Goal: Task Accomplishment & Management: Complete application form

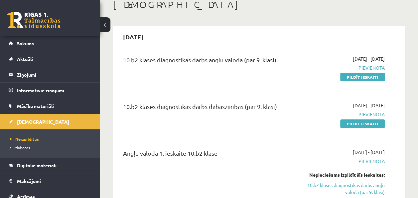
scroll to position [27, 0]
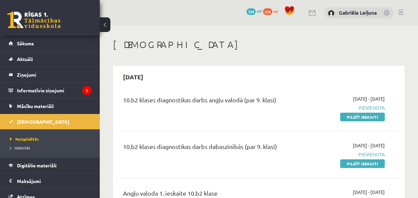
scroll to position [40, 0]
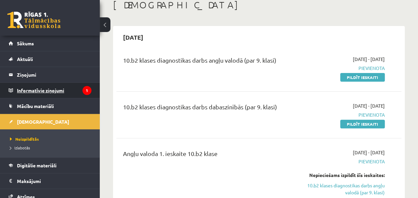
click at [33, 89] on legend "Informatīvie ziņojumi 1" at bounding box center [54, 89] width 75 height 15
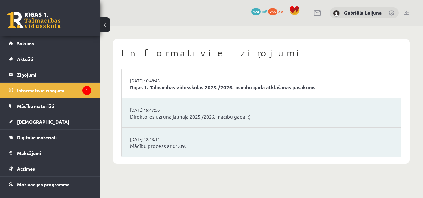
click at [232, 89] on link "Rīgas 1. Tālmācības vidusskolas 2025./2026. mācību gada atklāšanas pasākums" at bounding box center [261, 87] width 263 height 8
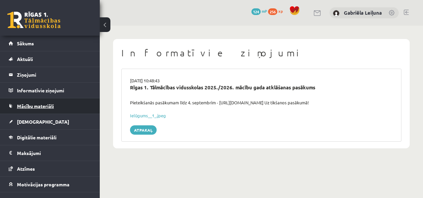
click at [53, 105] on span "Mācību materiāli" at bounding box center [35, 106] width 37 height 6
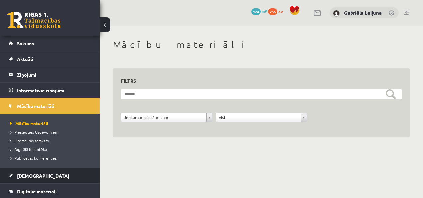
click at [36, 172] on span "[DEMOGRAPHIC_DATA]" at bounding box center [43, 175] width 52 height 6
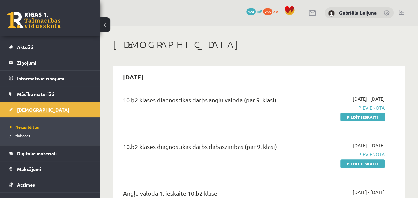
scroll to position [13, 0]
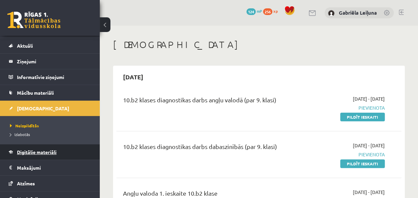
click at [38, 154] on link "Digitālie materiāli" at bounding box center [50, 151] width 83 height 15
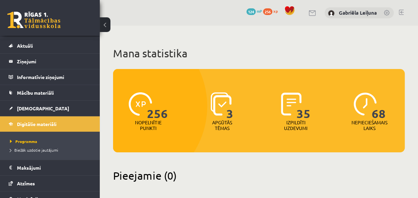
scroll to position [27, 0]
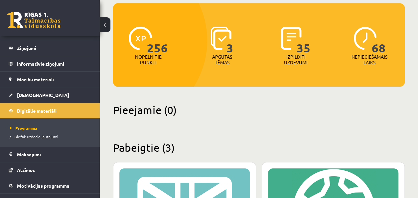
scroll to position [53, 0]
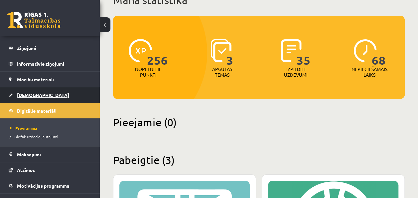
click at [33, 91] on link "[DEMOGRAPHIC_DATA]" at bounding box center [50, 94] width 83 height 15
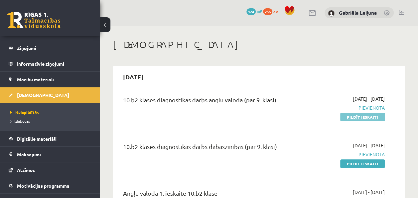
click at [359, 118] on link "Pildīt ieskaiti" at bounding box center [362, 116] width 45 height 9
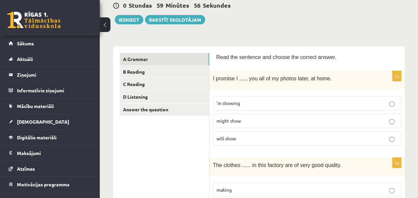
scroll to position [80, 0]
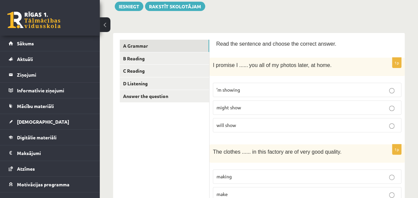
click at [260, 123] on p "will show" at bounding box center [307, 124] width 181 height 7
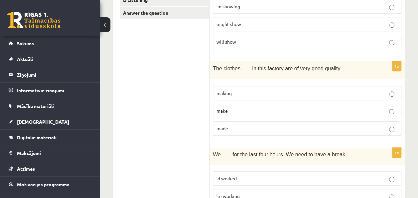
scroll to position [170, 0]
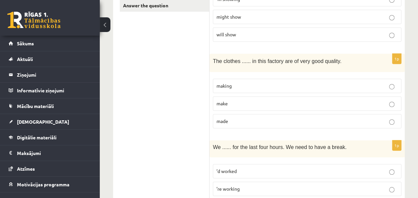
click at [300, 117] on p "made" at bounding box center [307, 120] width 181 height 7
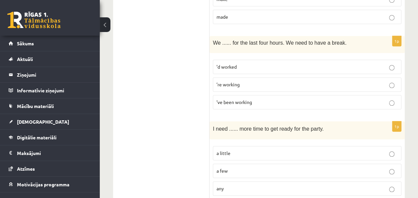
scroll to position [277, 0]
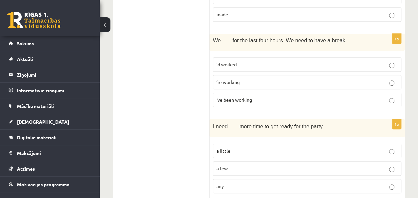
click at [291, 96] on p "’ve been working" at bounding box center [307, 99] width 181 height 7
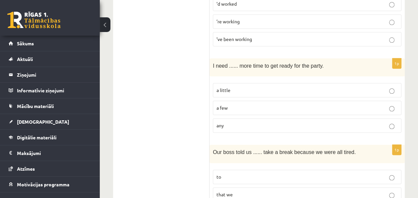
scroll to position [358, 0]
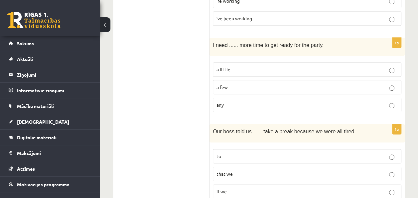
click at [349, 67] on p "a little" at bounding box center [307, 69] width 181 height 7
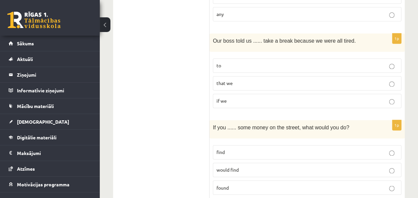
scroll to position [458, 0]
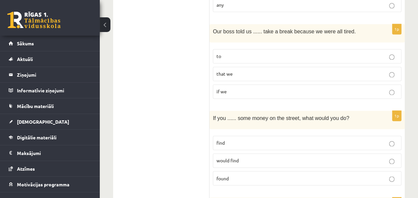
click at [317, 53] on p "to" at bounding box center [307, 56] width 181 height 7
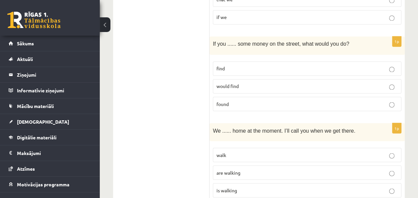
scroll to position [527, 0]
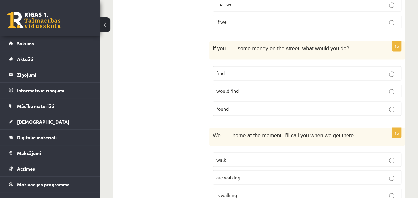
click at [344, 89] on p "would find" at bounding box center [307, 90] width 181 height 7
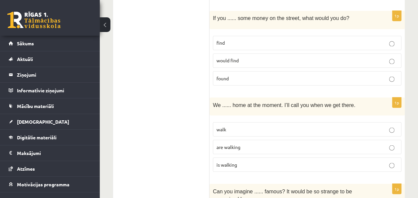
scroll to position [562, 0]
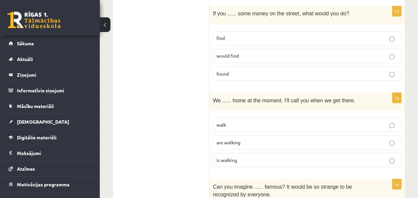
click at [371, 39] on label "find" at bounding box center [307, 38] width 189 height 14
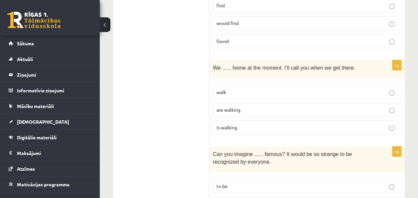
scroll to position [611, 0]
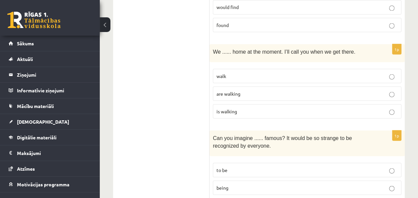
click at [263, 90] on p "are walking" at bounding box center [307, 93] width 181 height 7
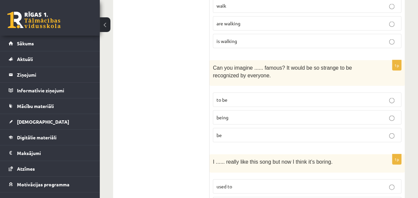
scroll to position [683, 0]
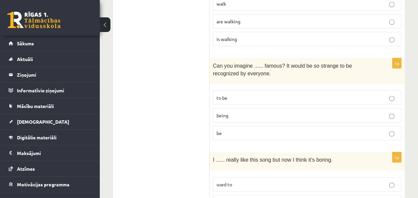
click at [248, 112] on p "being" at bounding box center [307, 115] width 181 height 7
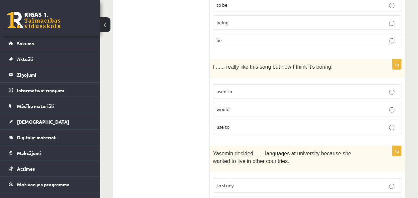
scroll to position [785, 0]
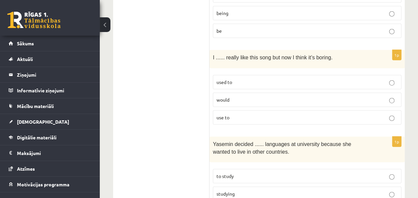
click at [283, 79] on p "used to" at bounding box center [307, 82] width 181 height 7
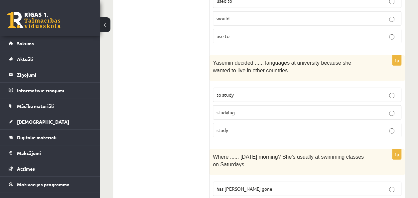
scroll to position [878, 0]
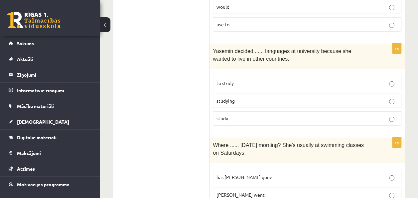
click at [317, 80] on p "to study" at bounding box center [307, 83] width 181 height 7
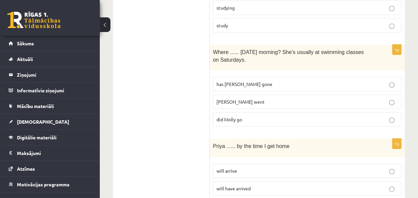
scroll to position [977, 0]
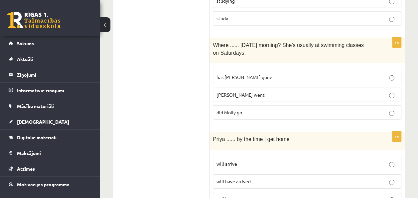
click at [255, 109] on p "did Molly go" at bounding box center [307, 112] width 181 height 7
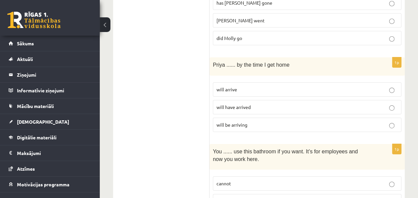
scroll to position [1054, 0]
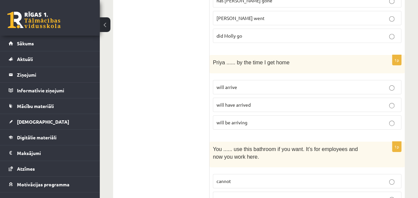
click at [241, 100] on label "will have arrived" at bounding box center [307, 104] width 189 height 14
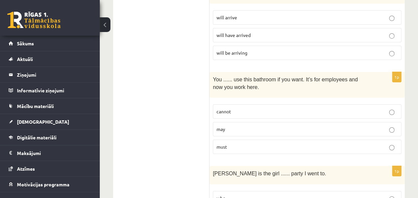
scroll to position [1135, 0]
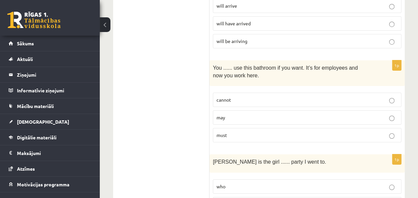
click at [264, 114] on p "may" at bounding box center [307, 117] width 181 height 7
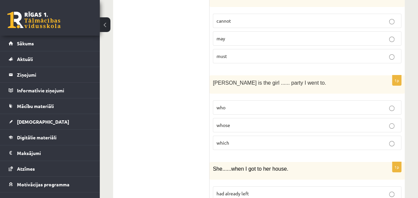
scroll to position [1218, 0]
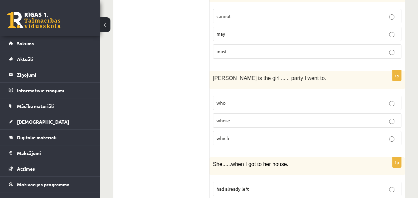
click at [273, 117] on p "whose" at bounding box center [307, 120] width 181 height 7
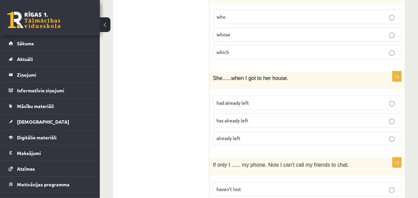
scroll to position [1316, 0]
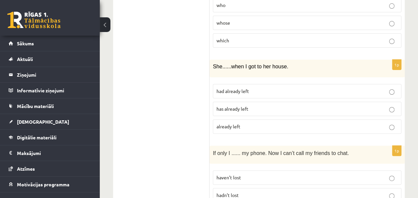
click at [253, 87] on p "had already left" at bounding box center [307, 90] width 181 height 7
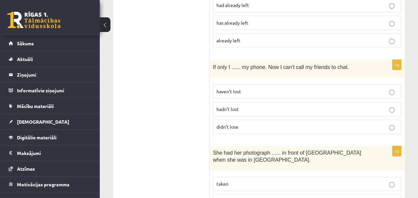
scroll to position [1406, 0]
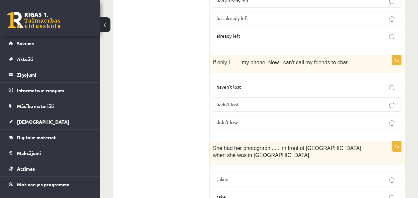
click at [245, 83] on p "haven’t lost" at bounding box center [307, 86] width 181 height 7
click at [357, 101] on p "hadn’t lost" at bounding box center [307, 104] width 181 height 7
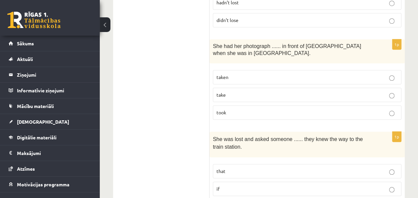
scroll to position [1504, 0]
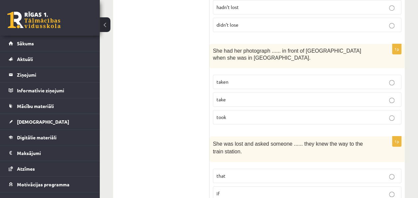
click at [262, 78] on p "taken" at bounding box center [307, 81] width 181 height 7
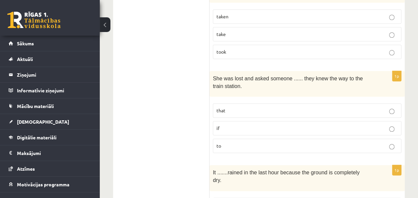
scroll to position [1571, 0]
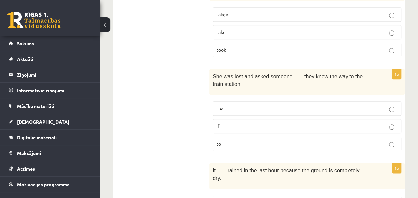
click at [267, 122] on p "if" at bounding box center [307, 125] width 181 height 7
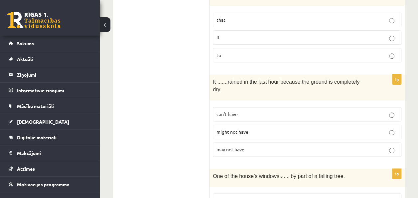
scroll to position [1661, 0]
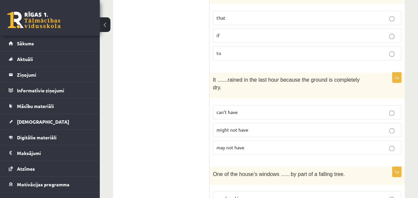
click at [255, 144] on p "may not have" at bounding box center [307, 147] width 181 height 7
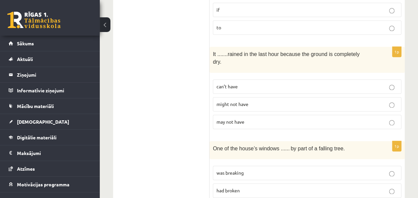
scroll to position [1707, 0]
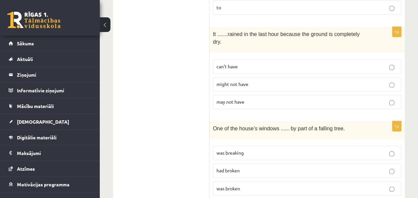
click at [261, 167] on p "had broken" at bounding box center [307, 170] width 181 height 7
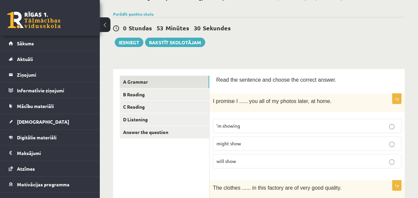
scroll to position [0, 0]
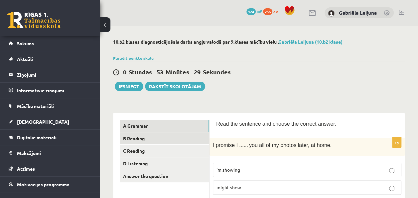
click at [136, 137] on link "B Reading" at bounding box center [164, 138] width 89 height 12
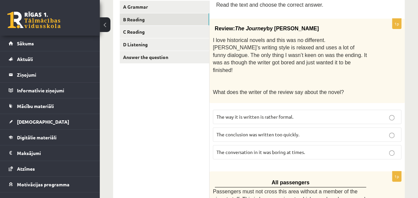
scroll to position [115, 0]
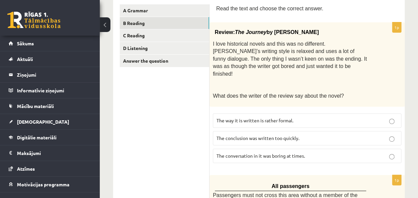
click at [294, 135] on span "The conclusion was written too quickly." at bounding box center [258, 138] width 83 height 6
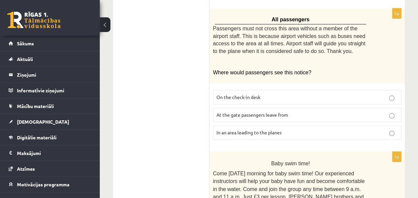
scroll to position [284, 0]
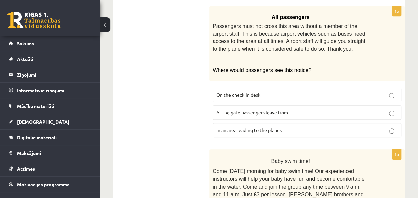
click at [282, 123] on label "In an area leading to the planes" at bounding box center [307, 130] width 189 height 14
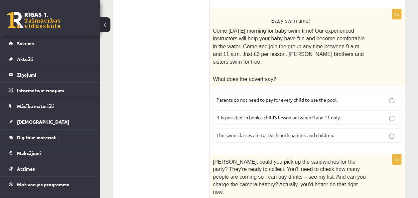
scroll to position [425, 0]
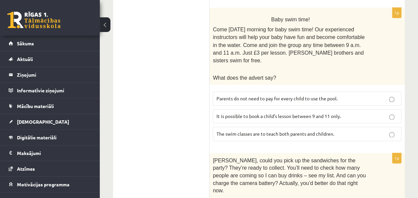
click at [278, 95] on span "Parents do not need to pay for every child to use the pool." at bounding box center [277, 98] width 121 height 6
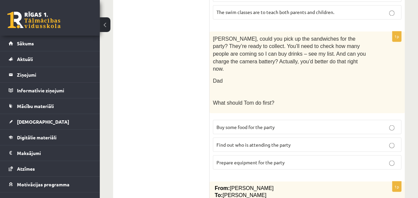
scroll to position [548, 0]
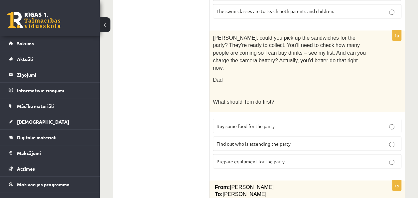
click at [271, 136] on label "Find out who is attending the party" at bounding box center [307, 143] width 189 height 14
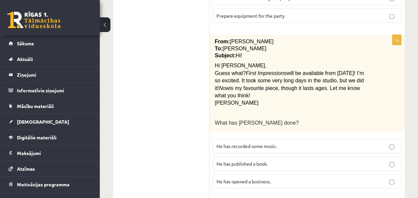
scroll to position [697, 0]
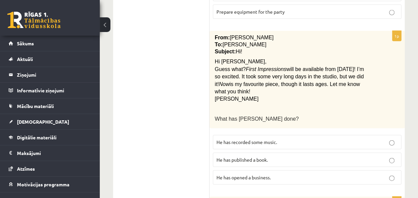
click at [259, 135] on label "He has recorded some music." at bounding box center [307, 142] width 189 height 14
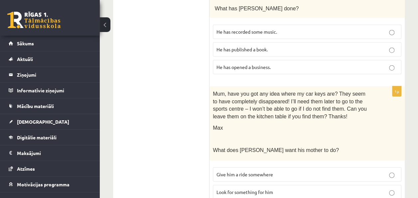
scroll to position [819, 0]
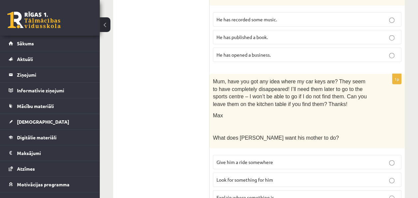
click at [272, 172] on label "Look for something for him" at bounding box center [307, 179] width 189 height 14
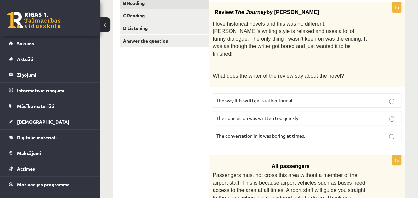
scroll to position [130, 0]
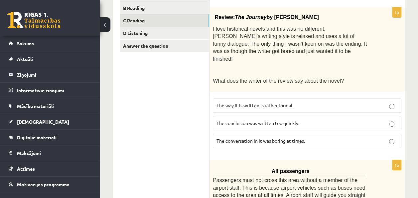
click at [139, 22] on link "C Reading" at bounding box center [164, 20] width 89 height 12
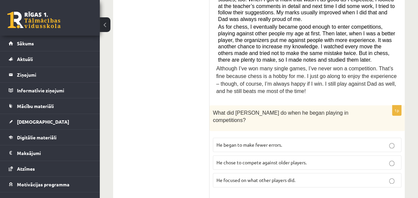
scroll to position [293, 0]
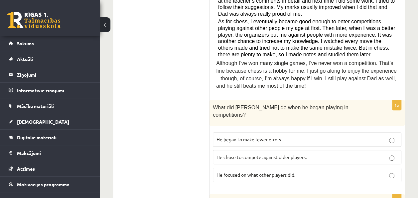
click at [295, 171] on span "He focused on what other players did." at bounding box center [256, 174] width 79 height 6
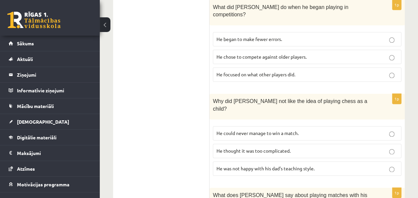
scroll to position [397, 0]
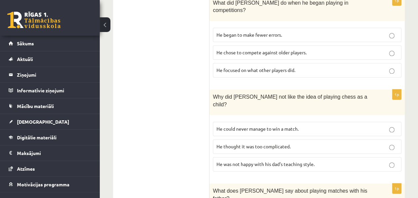
click at [339, 143] on p "He thought it was too complicated." at bounding box center [307, 146] width 181 height 7
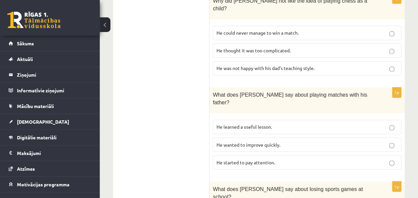
scroll to position [496, 0]
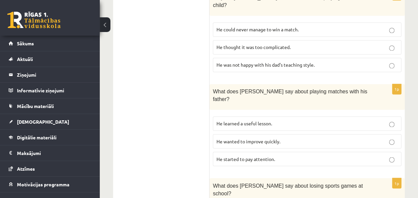
click at [384, 151] on label "He started to pay attention." at bounding box center [307, 158] width 189 height 14
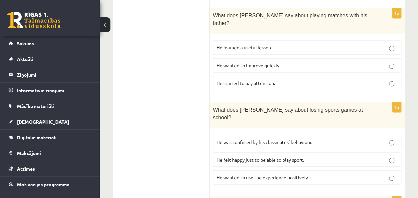
scroll to position [575, 0]
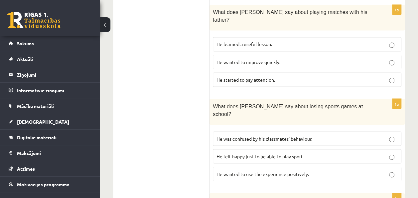
click at [307, 135] on span "He was confused by his classmates’ behaviour." at bounding box center [265, 138] width 96 height 6
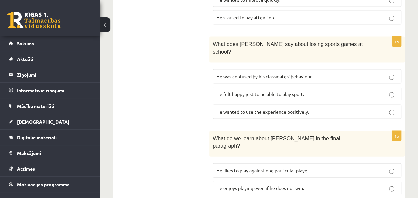
scroll to position [642, 0]
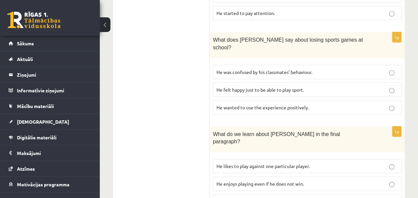
click at [346, 180] on p "He enjoys playing even if he does not win." at bounding box center [307, 183] width 181 height 7
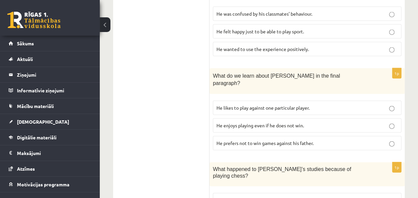
scroll to position [705, 0]
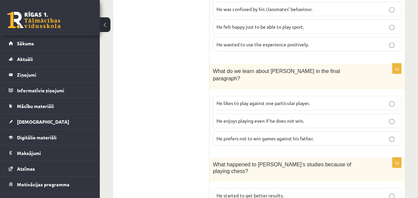
click at [370, 192] on p "He started to get better results." at bounding box center [307, 195] width 181 height 7
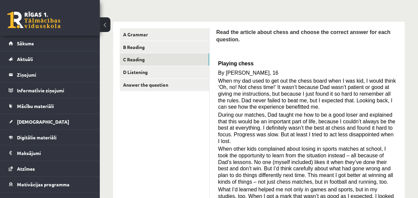
scroll to position [82, 0]
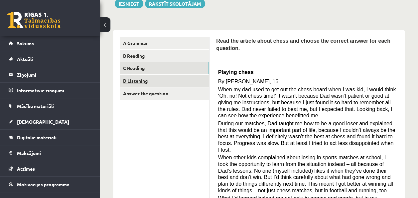
click at [143, 79] on link "D Listening" at bounding box center [164, 81] width 89 height 12
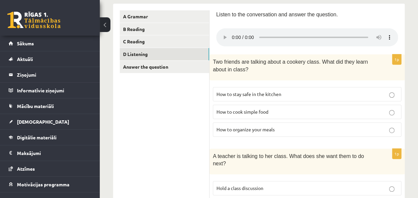
scroll to position [111, 0]
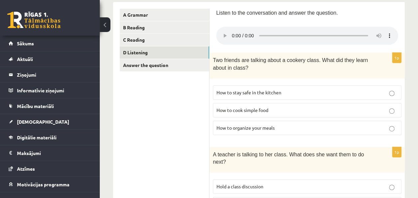
click at [273, 124] on p "How to organize your meals" at bounding box center [307, 127] width 181 height 7
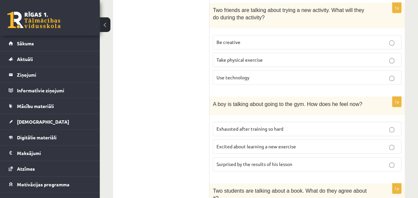
scroll to position [351, 0]
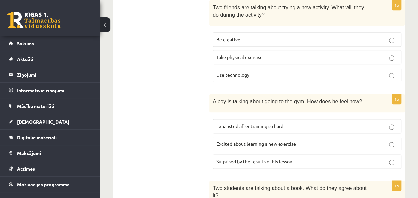
click at [339, 158] on p "Surprised by the results of his lesson" at bounding box center [307, 161] width 181 height 7
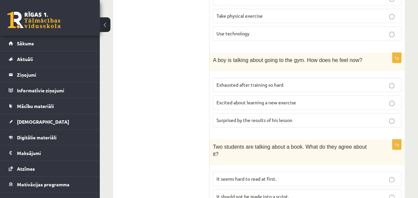
scroll to position [394, 0]
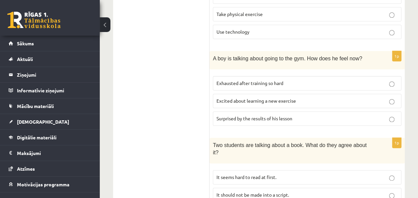
click at [362, 97] on p "Excited about learning a new exercise" at bounding box center [307, 100] width 181 height 7
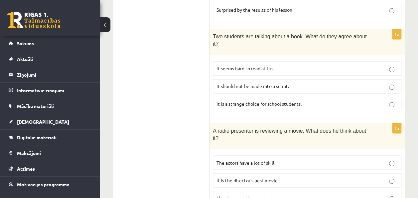
scroll to position [508, 0]
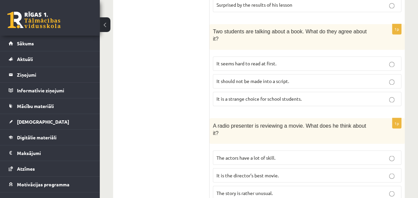
click at [274, 60] on p "It seems hard to read at first." at bounding box center [307, 63] width 181 height 7
click at [277, 150] on label "The actors have a lot of skill." at bounding box center [307, 157] width 189 height 14
click at [274, 172] on span "It is the director’s best movie." at bounding box center [248, 175] width 62 height 6
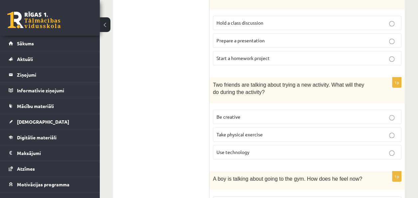
scroll to position [272, 0]
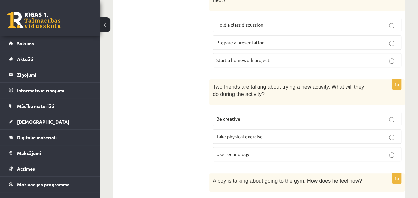
click at [287, 133] on p "Take physical exercise" at bounding box center [307, 136] width 181 height 7
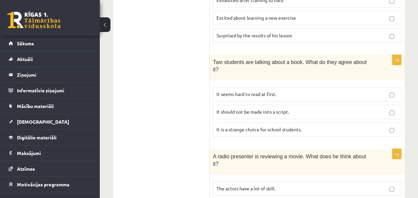
scroll to position [508, 0]
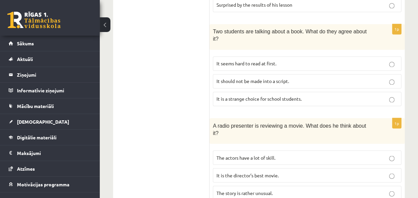
click at [300, 189] on p "The story is rather unusual." at bounding box center [307, 192] width 181 height 7
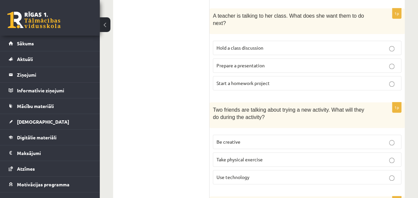
scroll to position [246, 0]
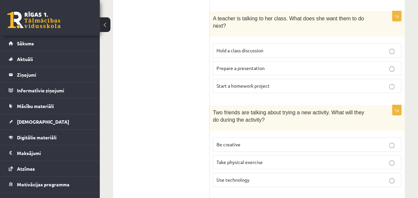
click at [268, 63] on label "Prepare a presentation" at bounding box center [307, 68] width 189 height 14
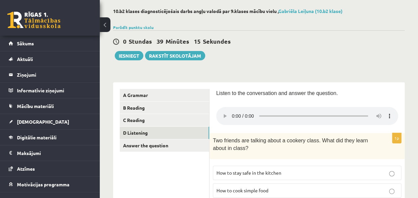
scroll to position [30, 0]
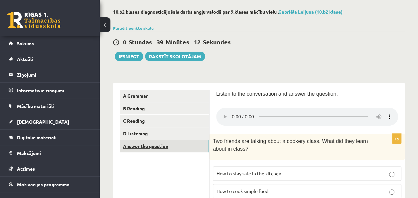
click at [180, 149] on link "Answer the question" at bounding box center [164, 146] width 89 height 12
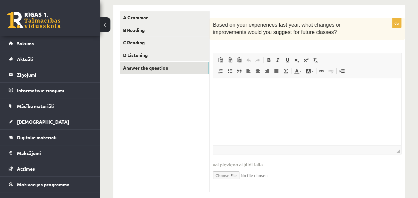
scroll to position [112, 0]
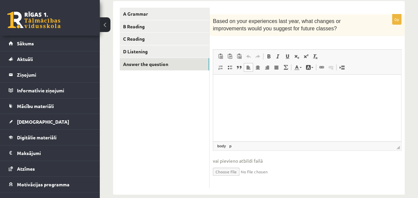
click at [306, 93] on html at bounding box center [307, 84] width 188 height 20
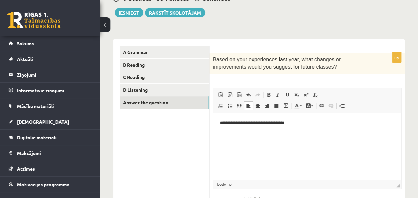
scroll to position [37, 0]
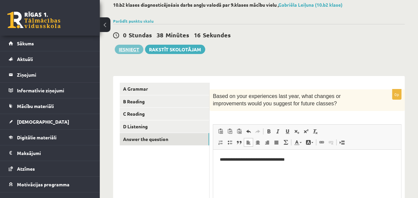
click at [136, 48] on button "Iesniegt" at bounding box center [129, 49] width 29 height 9
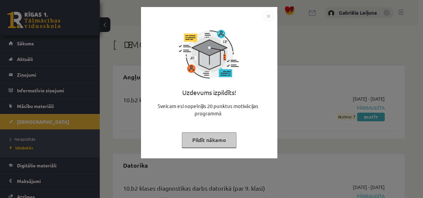
click at [273, 17] on img "Close" at bounding box center [268, 16] width 10 height 10
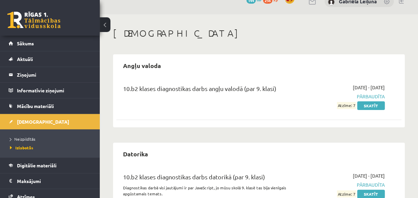
scroll to position [13, 0]
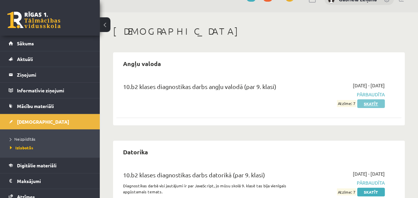
click at [371, 102] on link "Skatīt" at bounding box center [371, 103] width 28 height 9
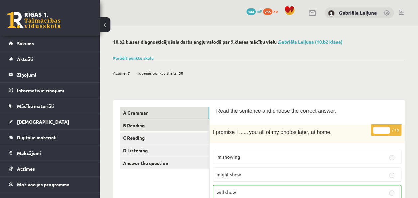
click at [172, 124] on link "B Reading" at bounding box center [164, 125] width 89 height 12
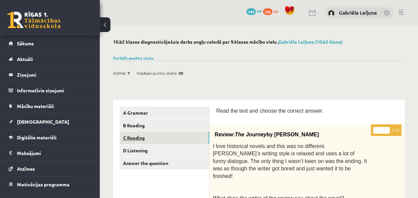
click at [180, 142] on link "C Reading" at bounding box center [164, 137] width 89 height 12
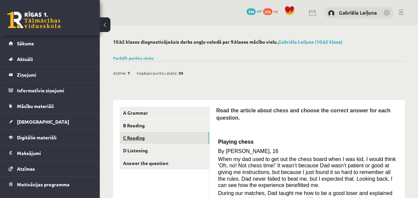
click at [158, 142] on link "C Reading" at bounding box center [164, 137] width 89 height 12
click at [164, 152] on link "D Listening" at bounding box center [164, 150] width 89 height 12
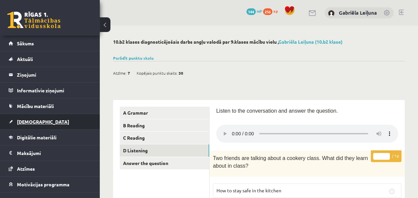
click at [47, 114] on link "[DEMOGRAPHIC_DATA]" at bounding box center [50, 121] width 83 height 15
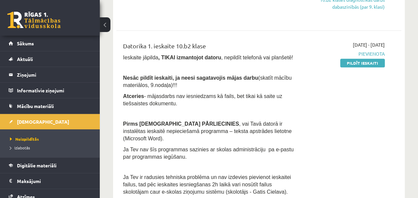
scroll to position [218, 0]
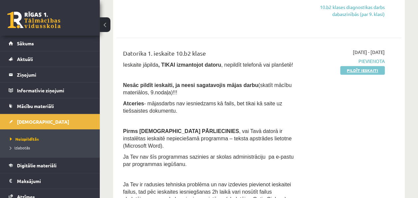
click at [373, 70] on link "Pildīt ieskaiti" at bounding box center [362, 70] width 45 height 9
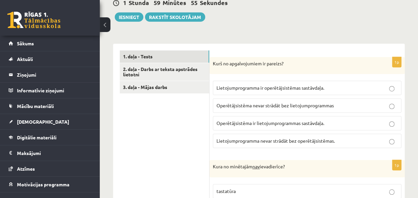
scroll to position [183, 0]
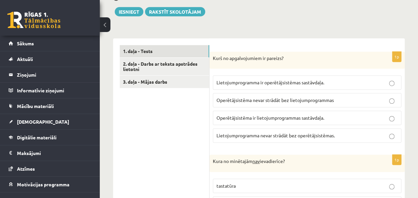
click at [299, 101] on span "Operētājsistēma nevar strādāt bez lietojumprogrammas" at bounding box center [275, 100] width 117 height 6
click at [347, 133] on p "Lietojumprogramma nevar strādāt bez operētājsistēmas." at bounding box center [307, 135] width 181 height 7
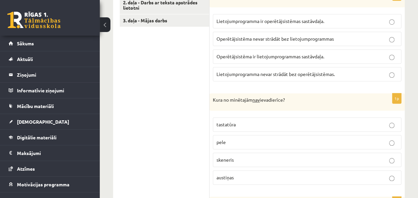
scroll to position [305, 0]
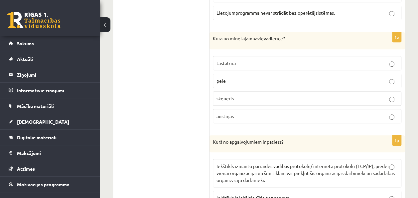
click at [235, 112] on p "austiņas" at bounding box center [307, 115] width 181 height 7
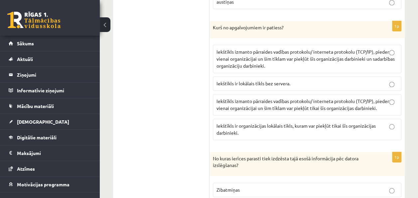
scroll to position [422, 0]
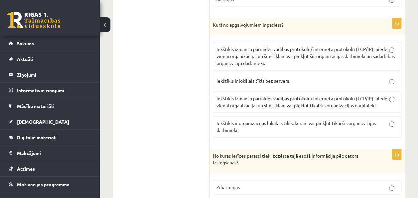
click at [300, 52] on span "Iekštīkls izmanto pārraides vadības protokolu/ interneta protokolu (TCP/IP), pi…" at bounding box center [306, 56] width 178 height 20
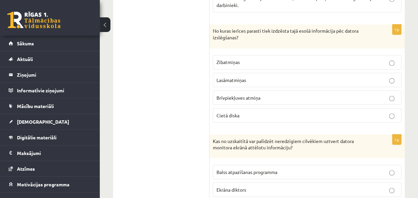
scroll to position [550, 0]
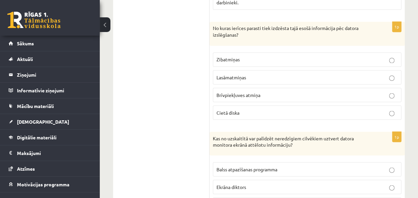
click at [232, 91] on span "Brīvpiekļuves atmiņa" at bounding box center [239, 94] width 44 height 6
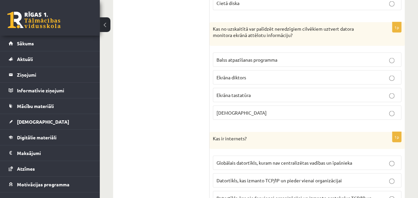
scroll to position [661, 0]
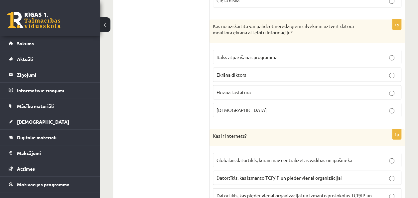
click at [290, 71] on p "Ekrāna diktors" at bounding box center [307, 74] width 181 height 7
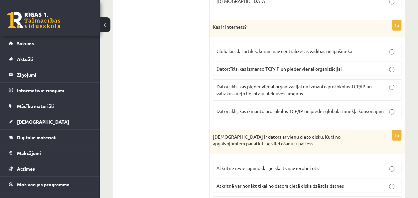
scroll to position [783, 0]
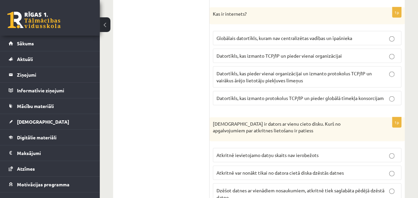
click at [347, 73] on p "Datortīkls, kas pieder vienai organizācijai un izmanto protokolus TCP/IP un vai…" at bounding box center [307, 77] width 181 height 14
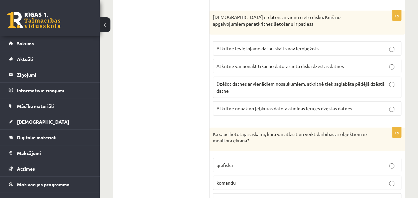
scroll to position [879, 0]
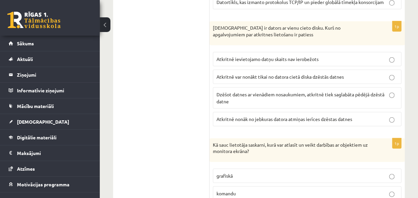
click at [268, 56] on span "Atkritnē ievietojamo datņu skaits nav ierobežots" at bounding box center [268, 59] width 102 height 6
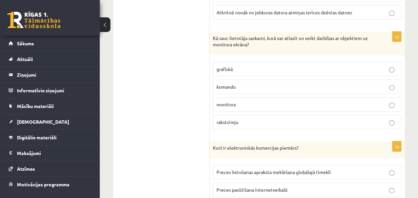
scroll to position [988, 0]
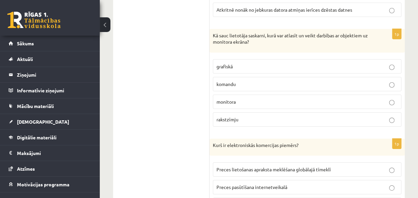
click at [253, 63] on p "grafiskā" at bounding box center [307, 66] width 181 height 7
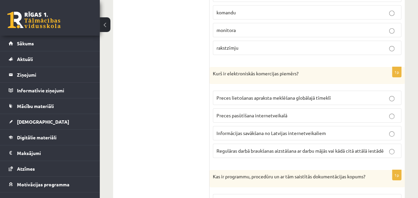
scroll to position [1081, 0]
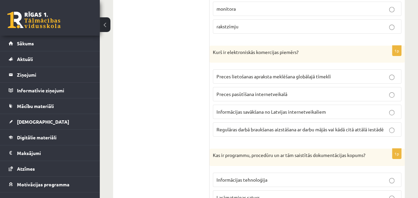
click at [278, 91] on span "Preces pasūtīšana internetveikalā" at bounding box center [252, 94] width 71 height 6
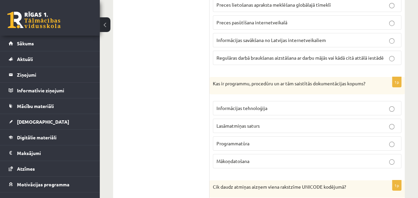
scroll to position [1158, 0]
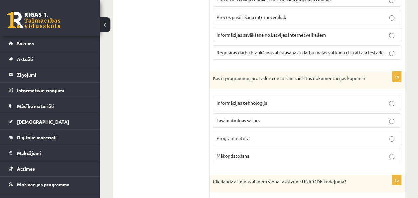
click at [328, 134] on p "Programmatūra" at bounding box center [307, 137] width 181 height 7
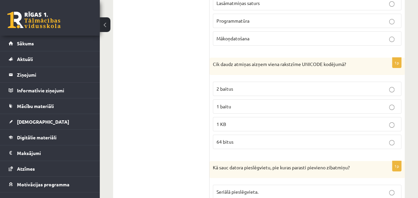
scroll to position [1283, 0]
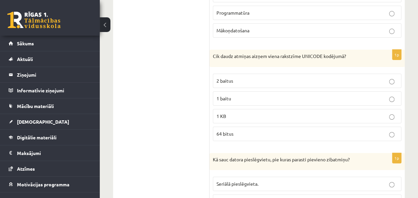
click at [282, 77] on p "2 baitus" at bounding box center [307, 80] width 181 height 7
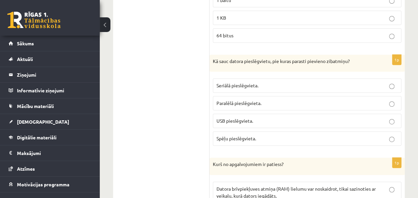
scroll to position [1389, 0]
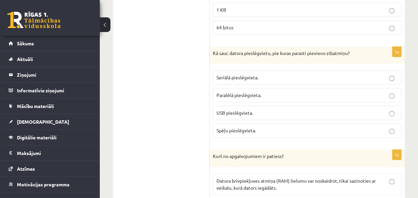
click at [250, 109] on span "USB pieslēgvieta." at bounding box center [235, 112] width 37 height 6
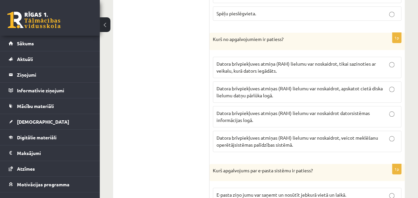
scroll to position [1511, 0]
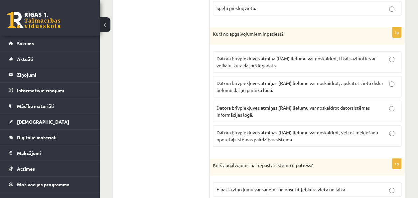
click at [295, 105] on p "Datora brīvpiekļuves atmiņas (RAM) lielumu var noskaidrot datorsistēmas informā…" at bounding box center [307, 111] width 181 height 14
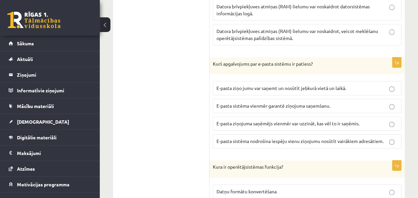
scroll to position [1615, 0]
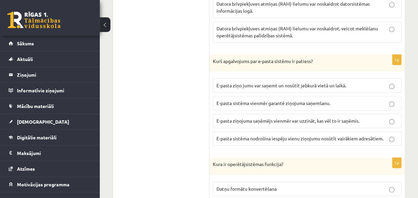
click at [300, 82] on span "E-pasta ziņo jumu var saņemt un nosūtīt jebkurā vietā un laikā." at bounding box center [282, 85] width 130 height 6
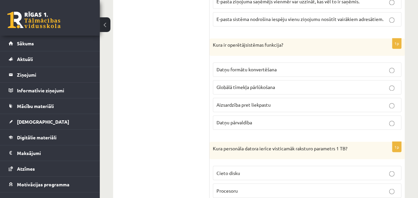
scroll to position [1713, 0]
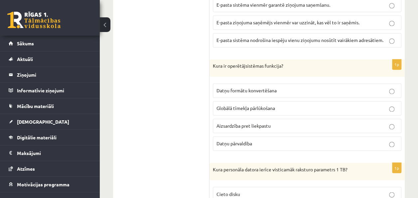
click at [276, 140] on p "Datņu pārvaldība" at bounding box center [307, 143] width 181 height 7
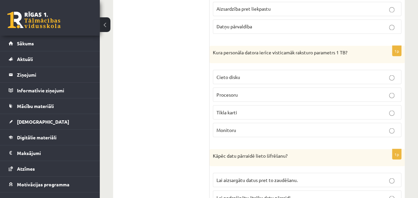
scroll to position [1832, 0]
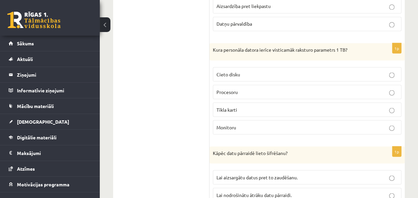
click at [243, 67] on label "Cieto disku" at bounding box center [307, 74] width 189 height 14
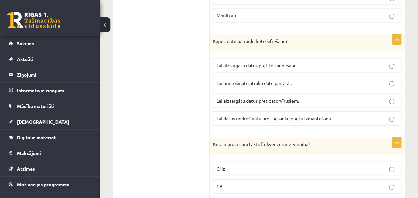
scroll to position [1946, 0]
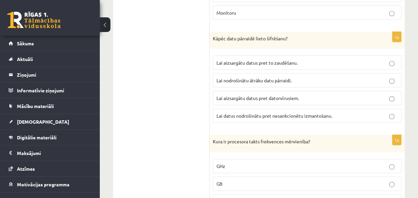
click at [269, 112] on p "Lai datus nodrošinātu pret nesankcionētu izmantošanu." at bounding box center [307, 115] width 181 height 7
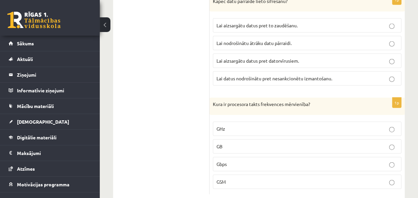
click at [258, 121] on label "GHz" at bounding box center [307, 128] width 189 height 14
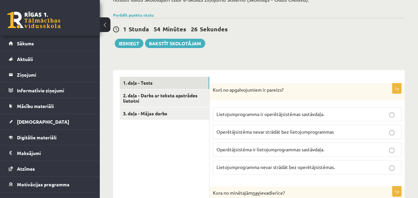
scroll to position [154, 0]
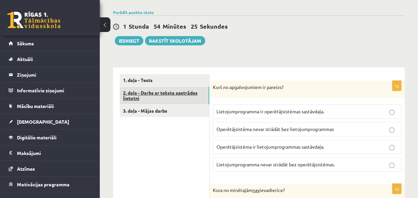
click at [145, 95] on link "2. daļa - Darbs ar teksta apstrādes lietotni" at bounding box center [164, 95] width 89 height 18
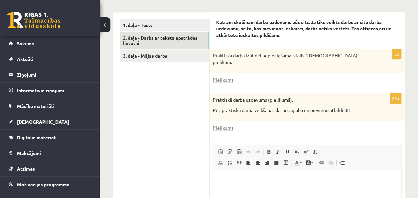
scroll to position [210, 0]
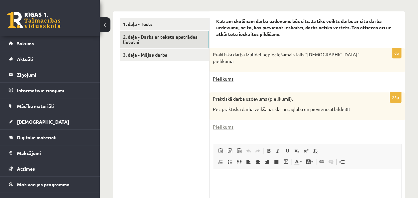
click at [230, 80] on link "Pielikums" at bounding box center [223, 78] width 21 height 7
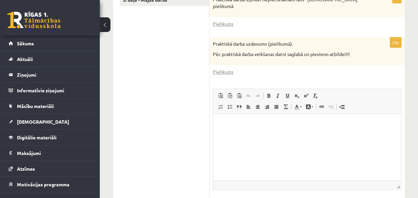
scroll to position [259, 0]
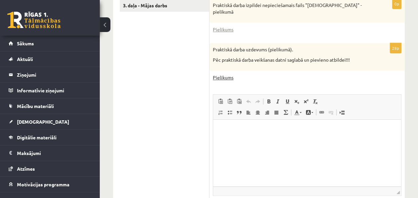
click at [226, 80] on link "Pielikums" at bounding box center [223, 77] width 21 height 7
